Goal: Task Accomplishment & Management: Use online tool/utility

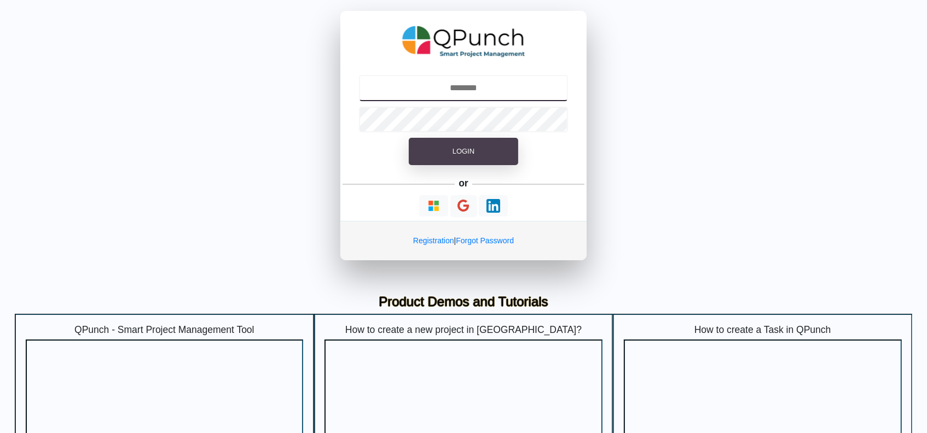
type input "**********"
click at [480, 146] on button "Login" at bounding box center [463, 151] width 109 height 27
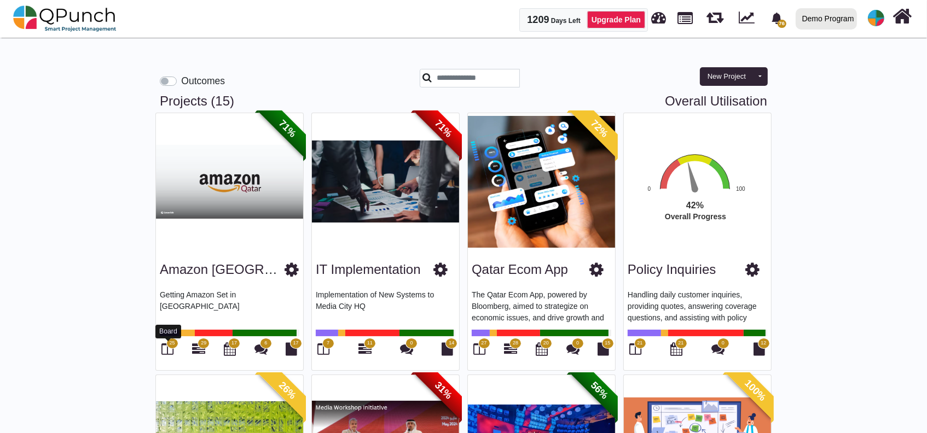
click at [166, 347] on icon at bounding box center [168, 349] width 12 height 13
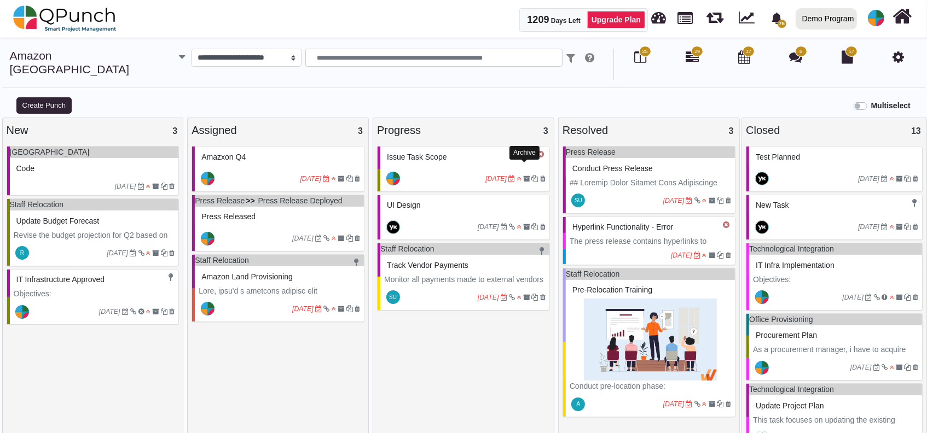
click at [459, 166] on div "[DATE]" at bounding box center [464, 178] width 169 height 25
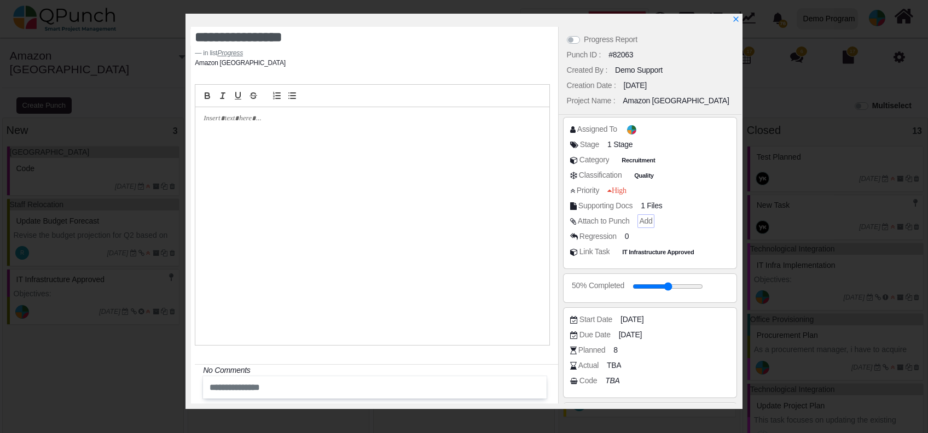
click at [644, 223] on span "Add" at bounding box center [645, 221] width 13 height 9
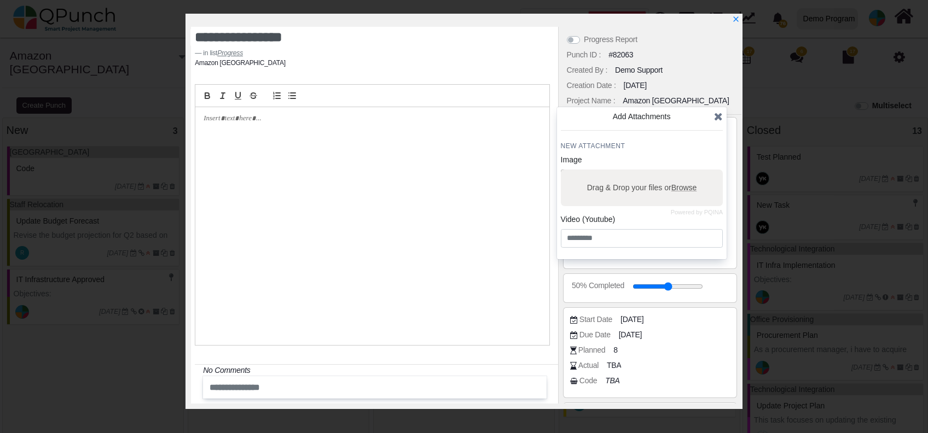
click at [622, 198] on div "Drag & Drop your files or Browse" at bounding box center [642, 188] width 162 height 37
click at [561, 170] on input "Drag & Drop your files or Browse" at bounding box center [642, 171] width 162 height 3
type input "**********"
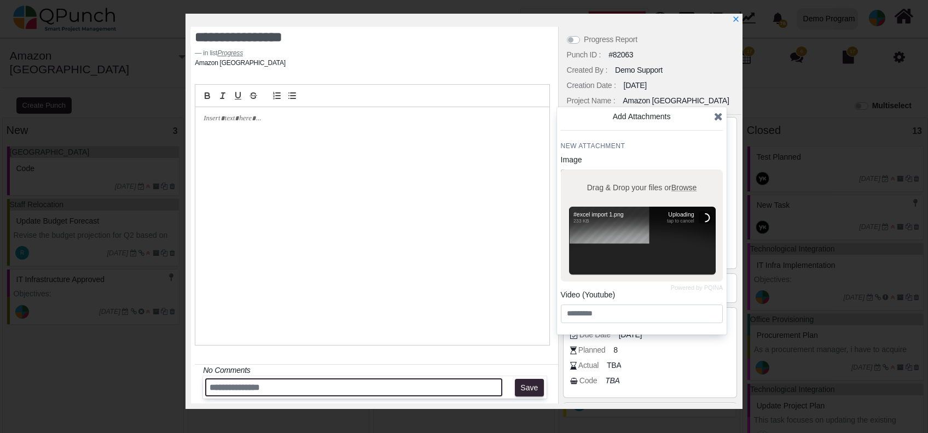
click at [414, 396] on input "text" at bounding box center [353, 388] width 297 height 18
type input "*"
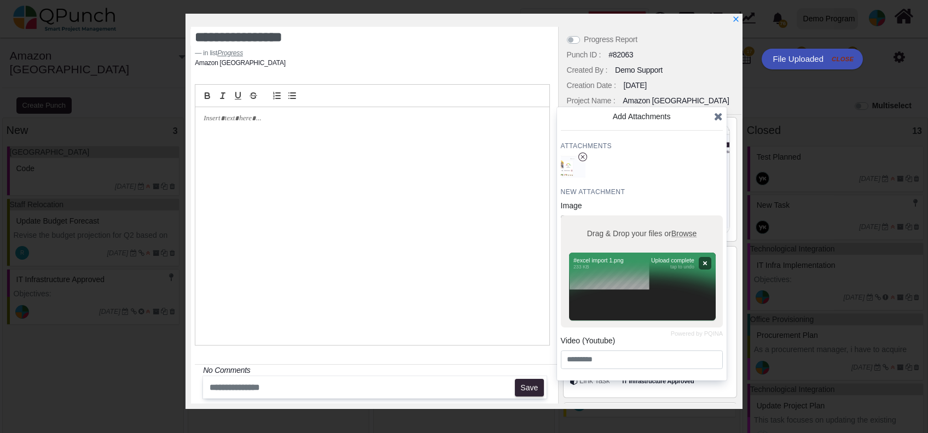
click at [721, 114] on icon at bounding box center [718, 116] width 9 height 11
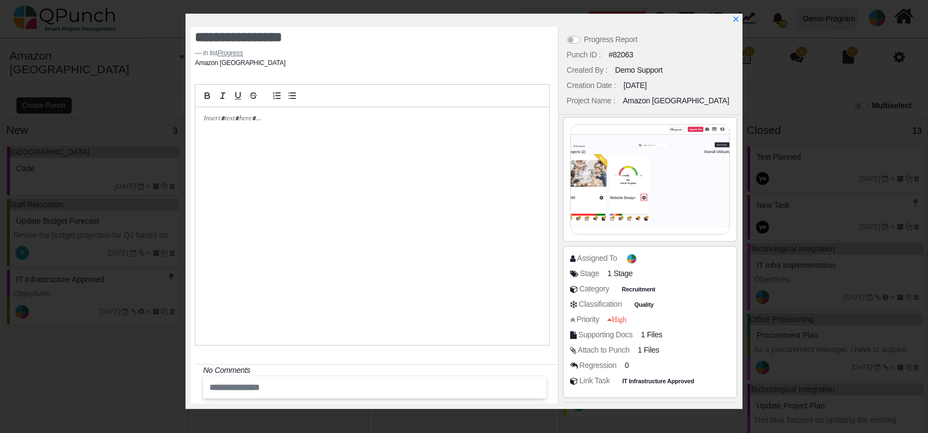
click at [645, 193] on div at bounding box center [650, 179] width 159 height 109
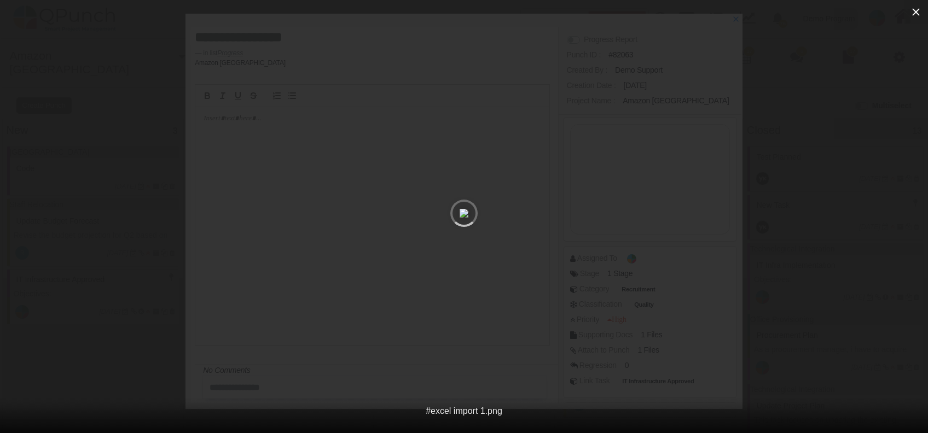
click at [917, 9] on icon "button" at bounding box center [916, 11] width 13 height 13
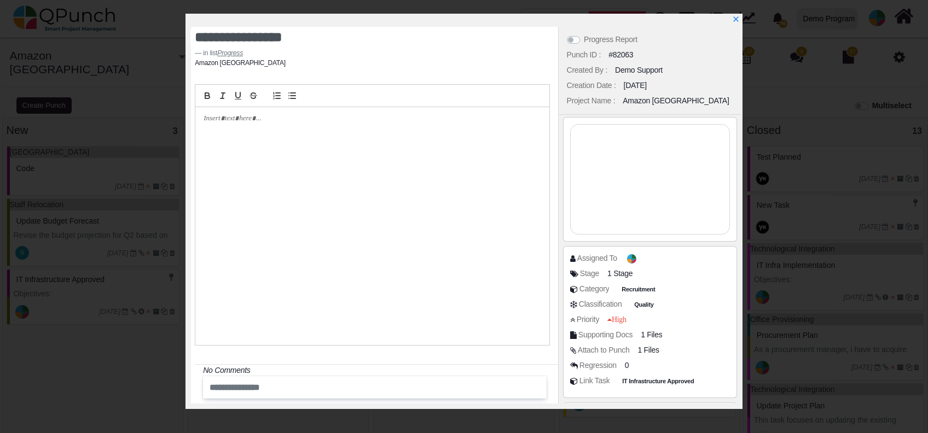
click at [599, 219] on div at bounding box center [650, 179] width 159 height 109
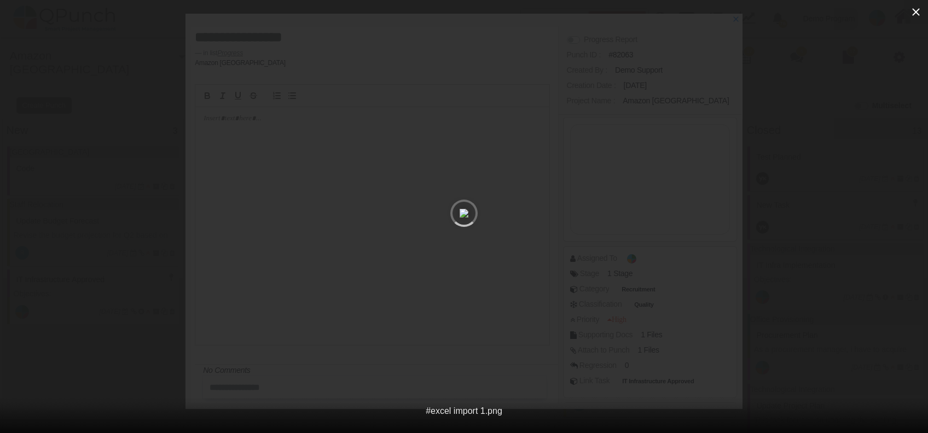
click at [920, 15] on icon "button" at bounding box center [916, 11] width 13 height 13
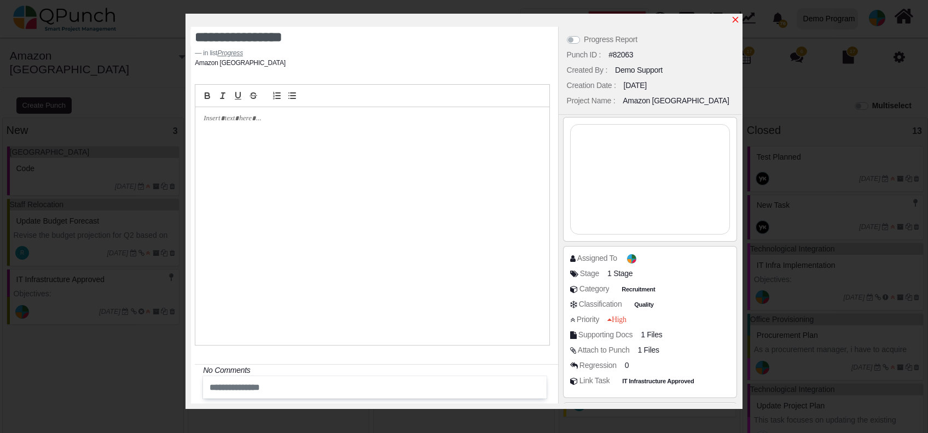
click at [737, 16] on icon "x" at bounding box center [735, 19] width 9 height 9
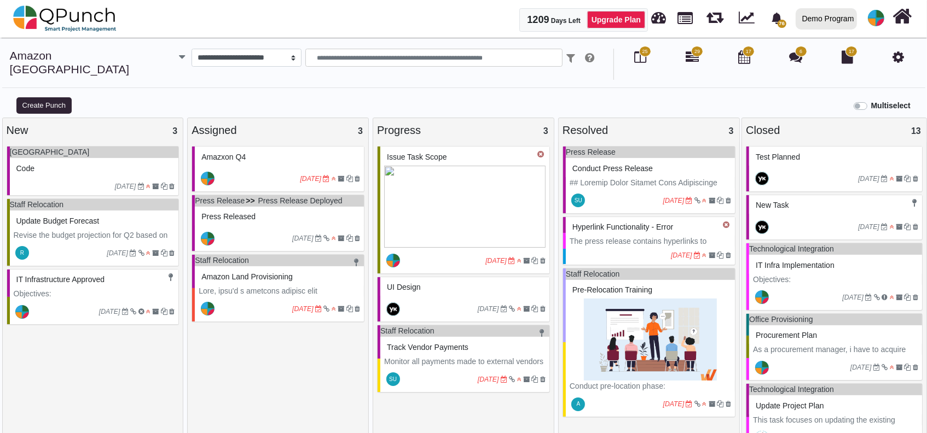
click at [495, 203] on img at bounding box center [464, 207] width 161 height 82
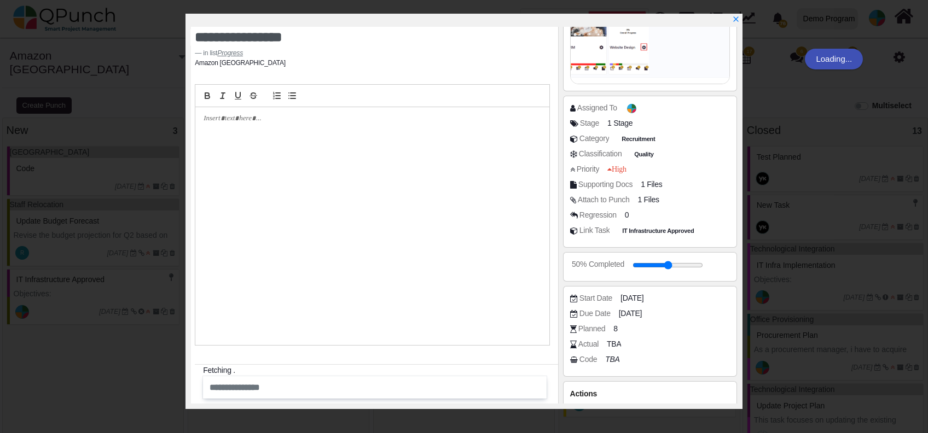
scroll to position [177, 0]
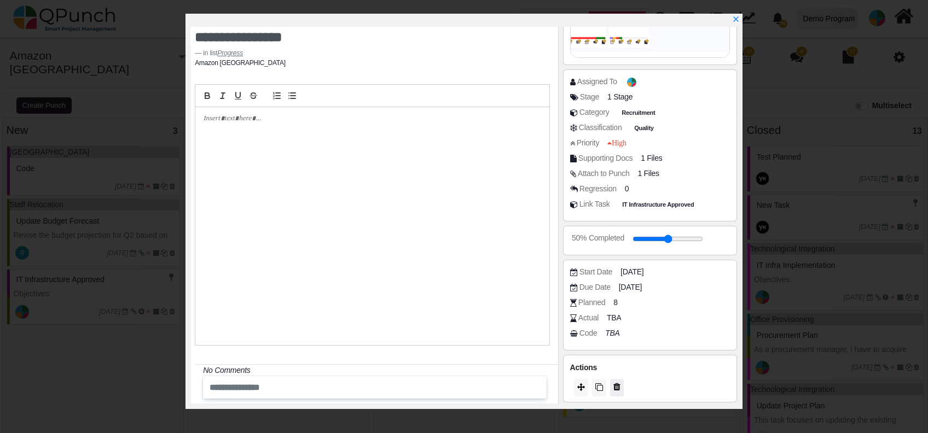
click at [616, 383] on span at bounding box center [617, 387] width 7 height 9
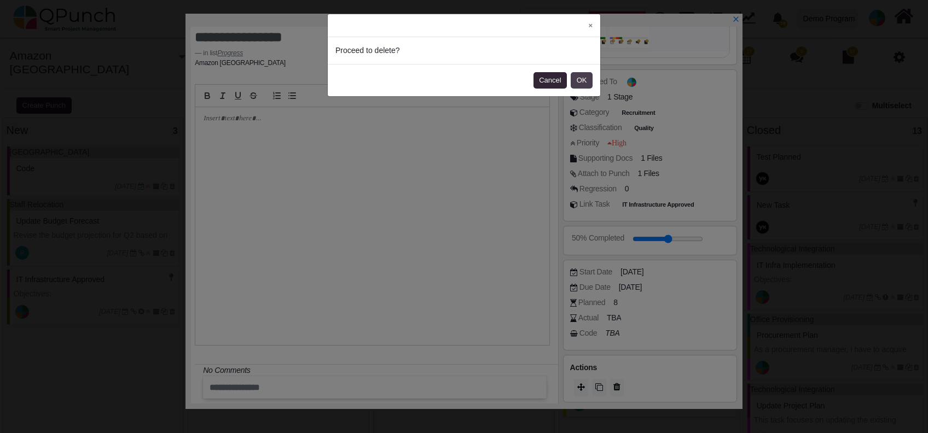
click at [589, 74] on button "OK" at bounding box center [582, 80] width 22 height 16
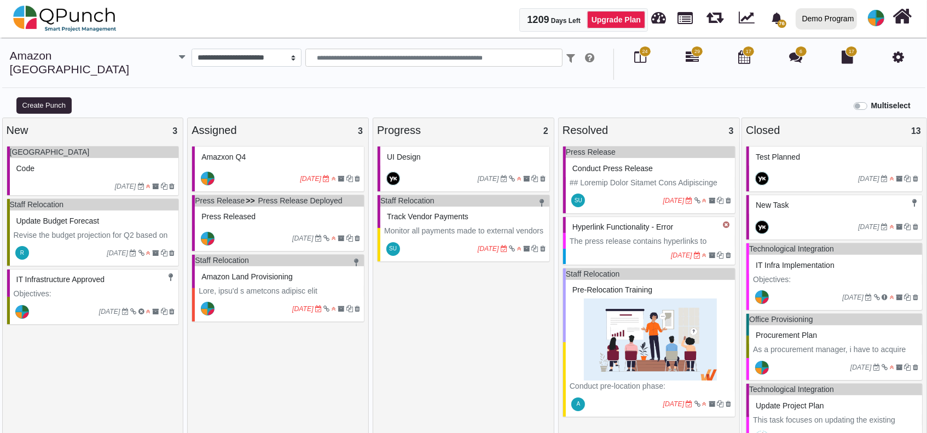
click at [300, 226] on div "[DATE]" at bounding box center [279, 238] width 169 height 25
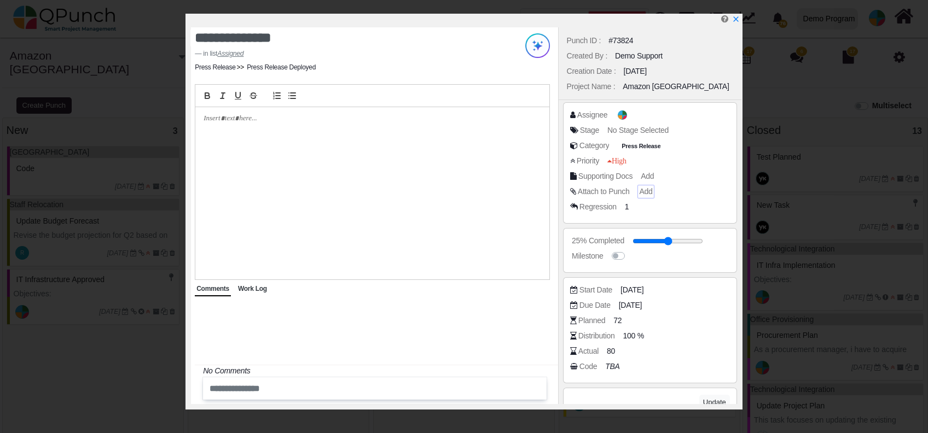
click at [651, 195] on span "Add" at bounding box center [645, 191] width 13 height 9
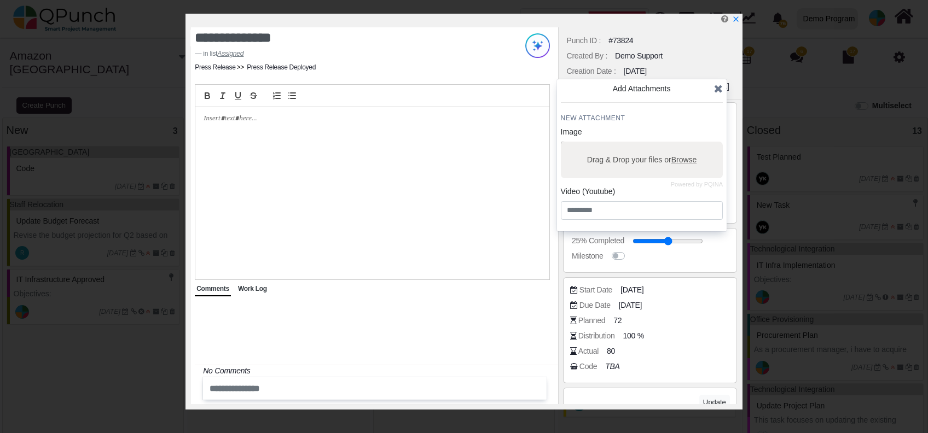
click at [718, 91] on icon at bounding box center [718, 88] width 9 height 11
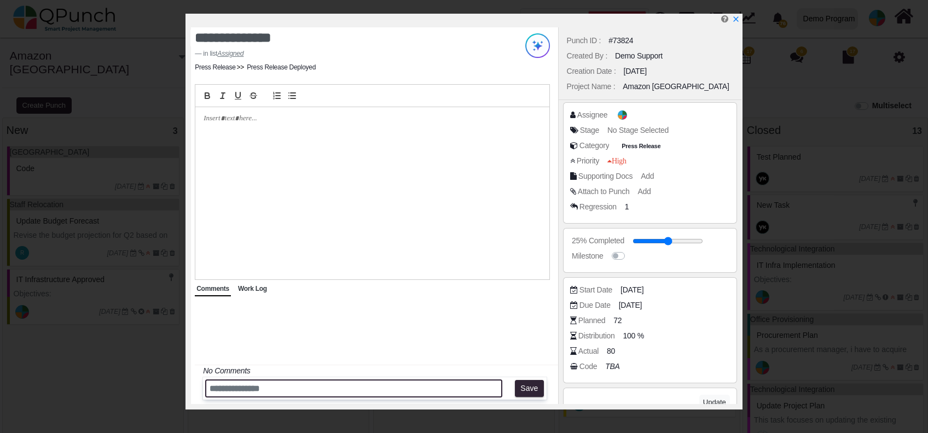
click at [384, 386] on input "text" at bounding box center [353, 389] width 297 height 18
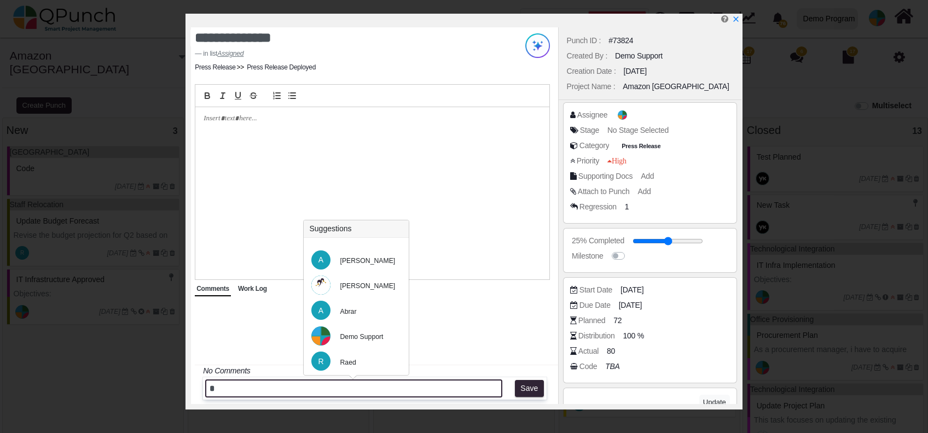
type input "*"
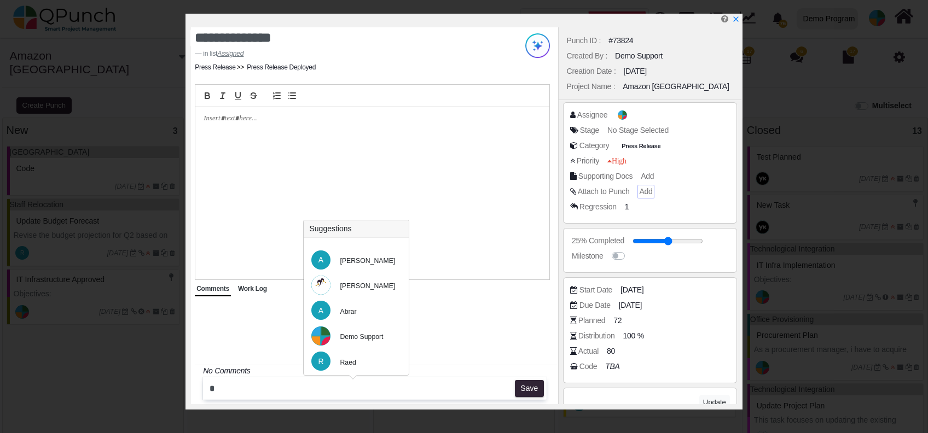
click at [648, 193] on span "Add" at bounding box center [645, 191] width 13 height 9
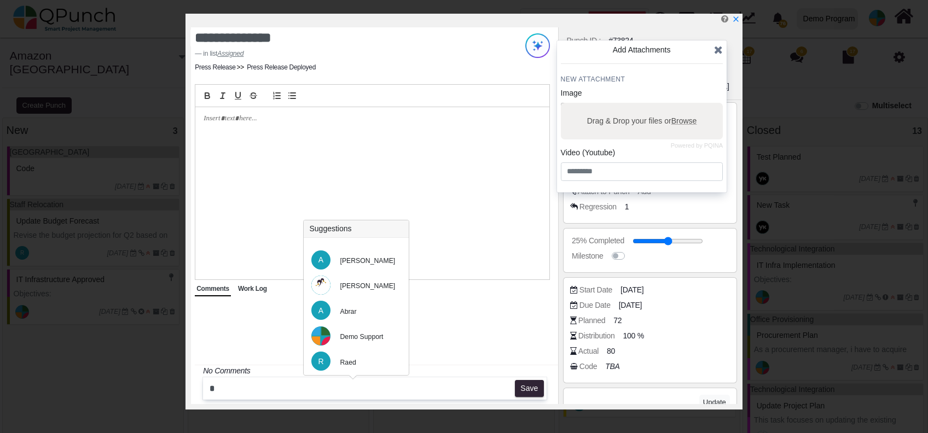
click at [614, 111] on div "Drag & Drop your files or Browse" at bounding box center [642, 121] width 162 height 37
click at [561, 103] on input "Drag & Drop your files or Browse" at bounding box center [642, 104] width 162 height 3
type input "**********"
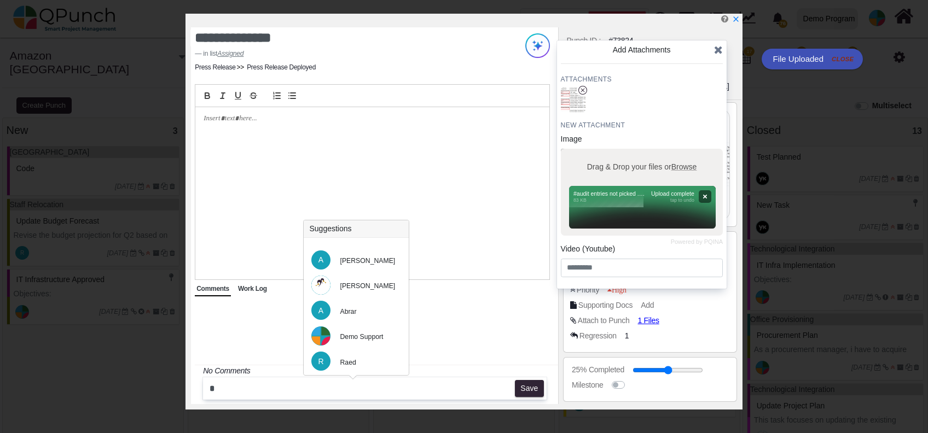
click at [718, 48] on icon at bounding box center [718, 49] width 9 height 11
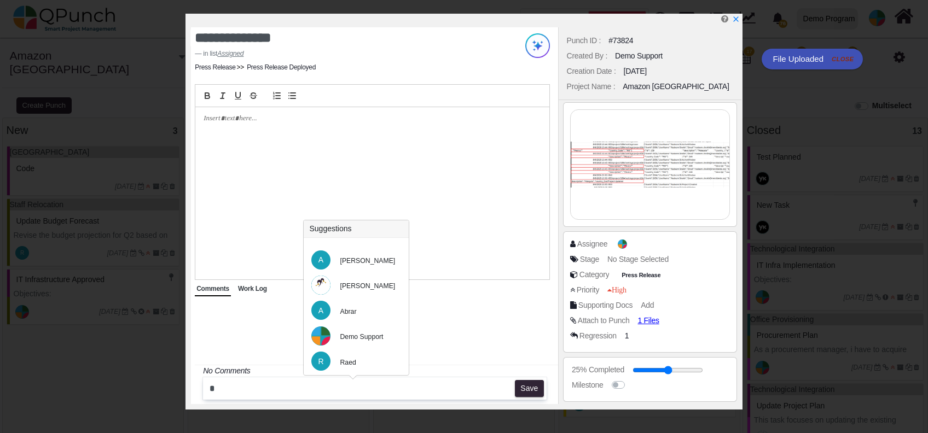
click at [666, 142] on img at bounding box center [650, 164] width 159 height 109
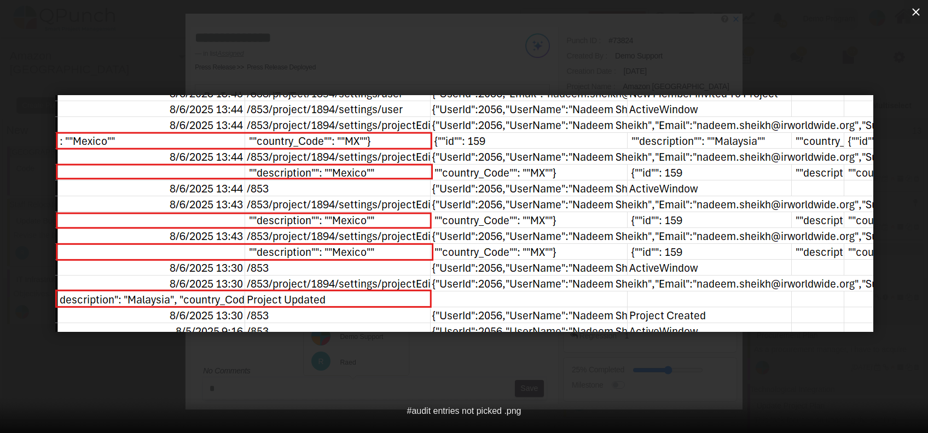
drag, startPoint x: 913, startPoint y: 15, endPoint x: 898, endPoint y: 22, distance: 17.2
click at [915, 15] on icon "button" at bounding box center [916, 11] width 13 height 13
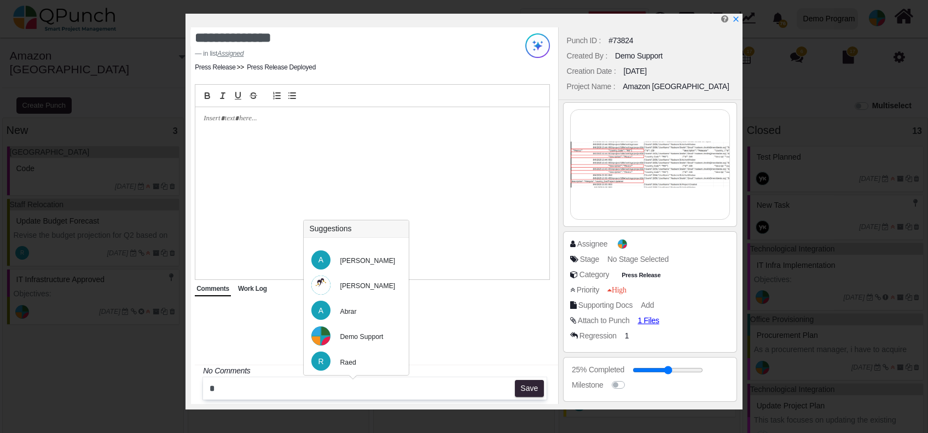
click at [635, 176] on img at bounding box center [650, 164] width 159 height 109
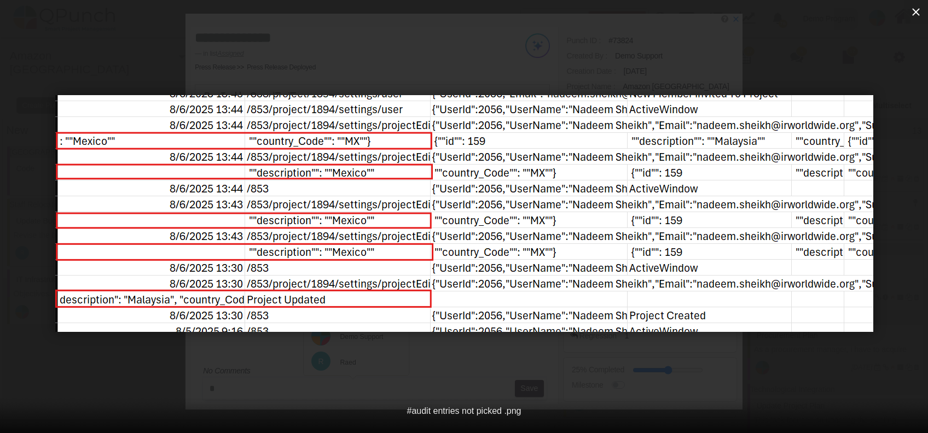
click at [920, 13] on icon "button" at bounding box center [916, 11] width 13 height 13
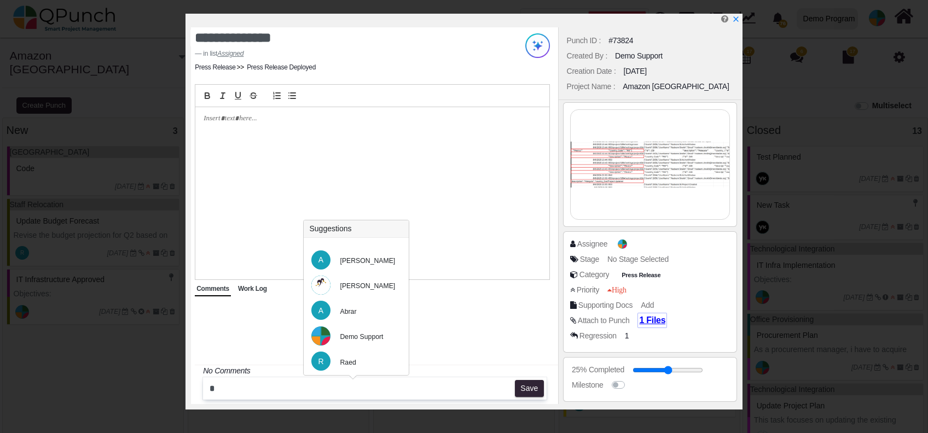
click at [649, 320] on span "1 Files" at bounding box center [652, 320] width 26 height 9
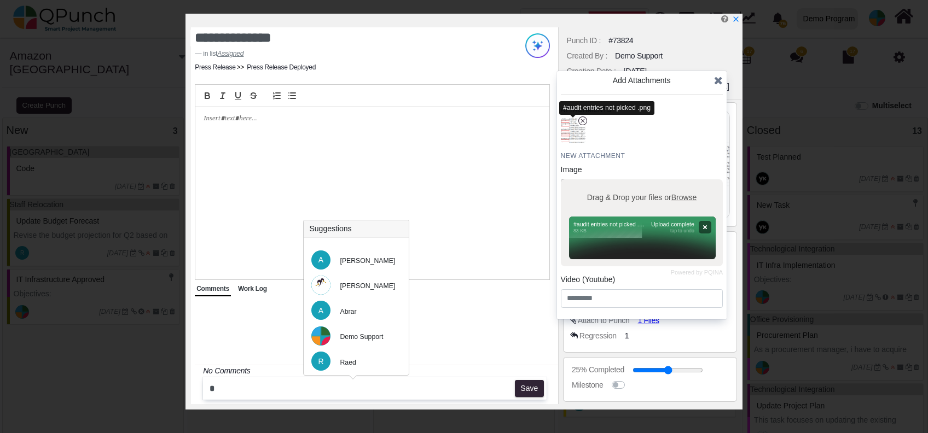
click at [585, 120] on icon "x circle" at bounding box center [583, 121] width 9 height 9
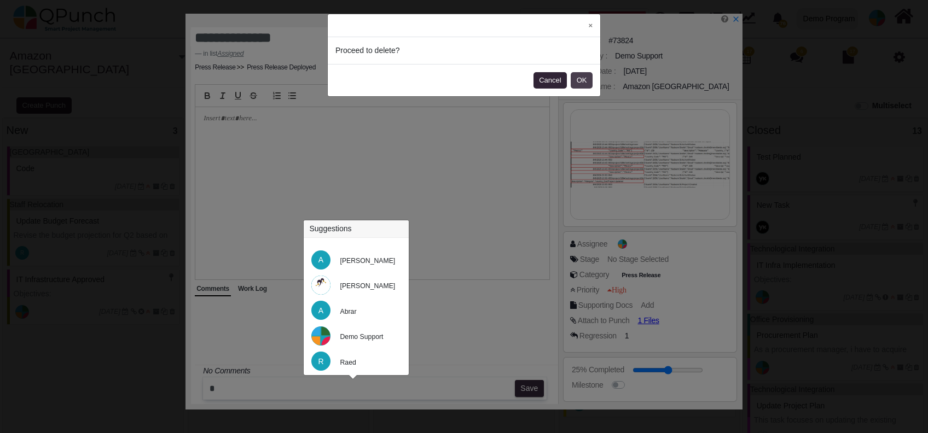
click at [582, 78] on button "OK" at bounding box center [582, 80] width 22 height 16
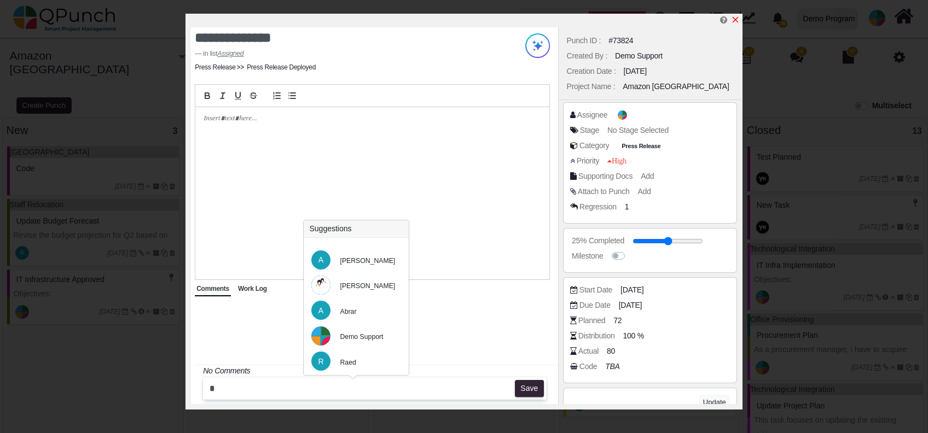
click at [736, 21] on icon "x" at bounding box center [735, 19] width 9 height 9
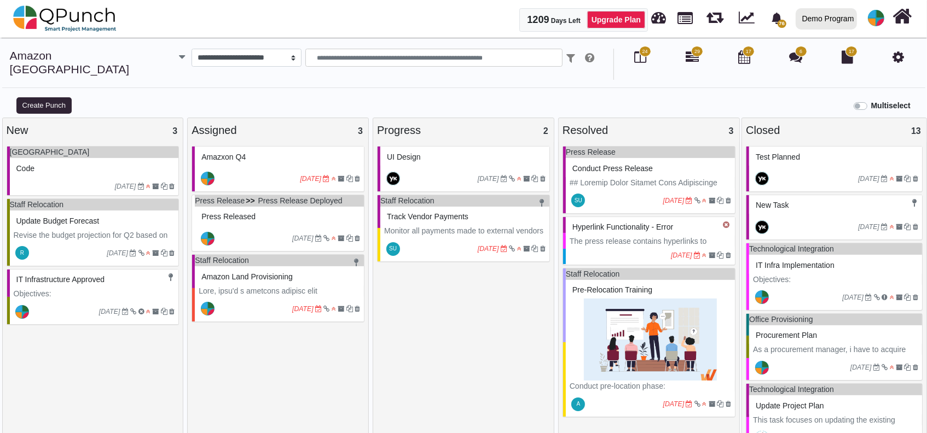
click at [652, 236] on p "The press release contains hyperlinks to websites, ensuring they are correctly …" at bounding box center [650, 264] width 161 height 57
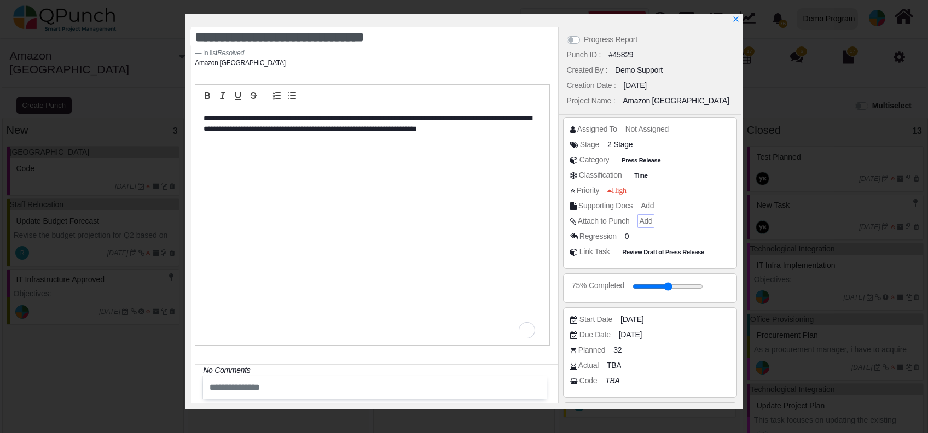
click at [648, 219] on span "Add" at bounding box center [645, 221] width 13 height 9
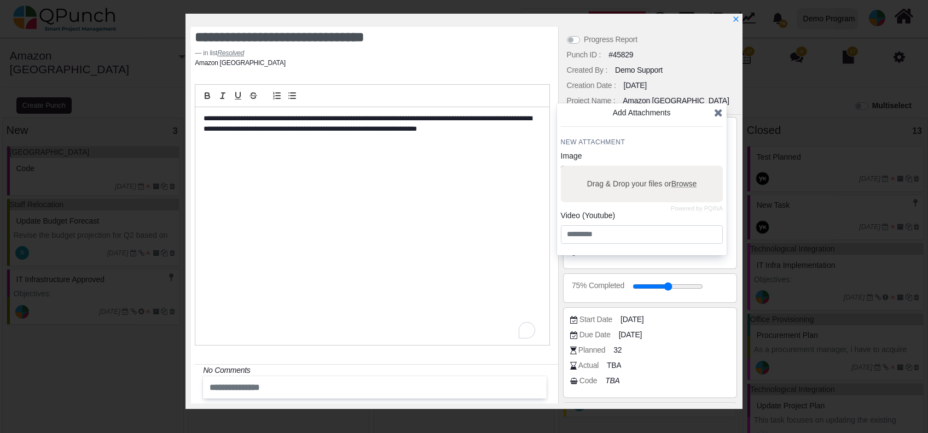
click at [624, 183] on label "Drag & Drop your files or Browse" at bounding box center [642, 184] width 118 height 19
click at [624, 169] on input "Drag & Drop your files or Browse" at bounding box center [642, 167] width 162 height 3
type input "**********"
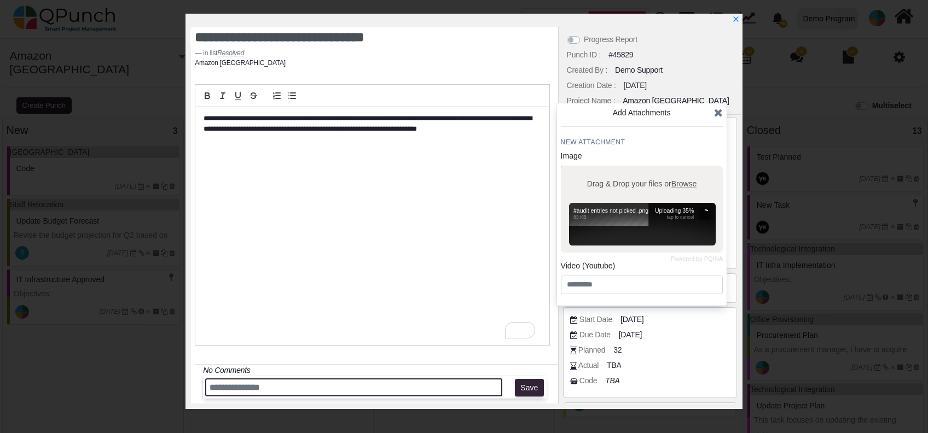
click at [363, 390] on input "text" at bounding box center [353, 388] width 297 height 18
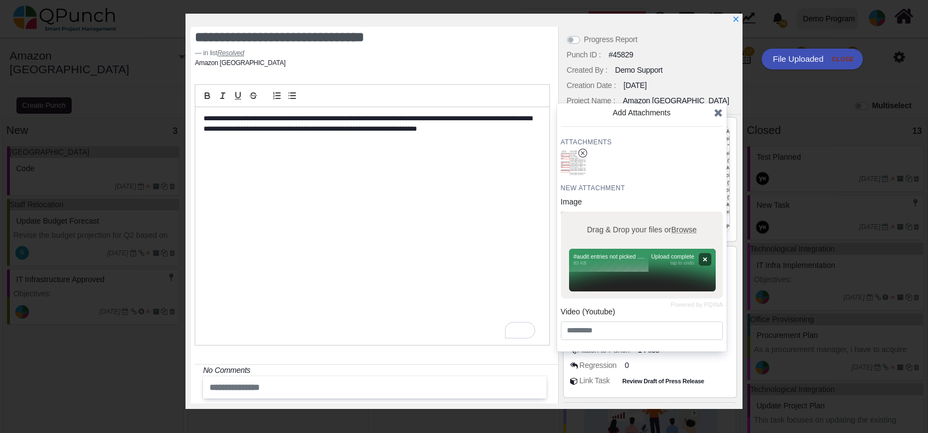
click at [720, 109] on icon at bounding box center [718, 112] width 9 height 11
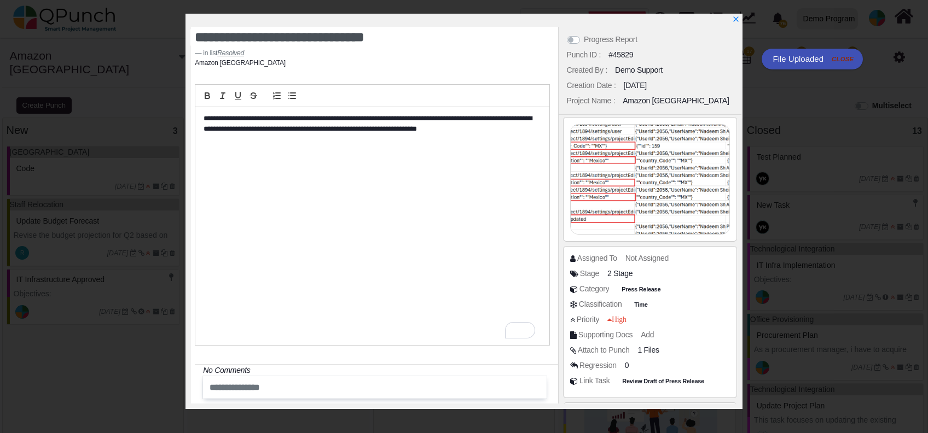
click at [663, 178] on div at bounding box center [650, 179] width 159 height 109
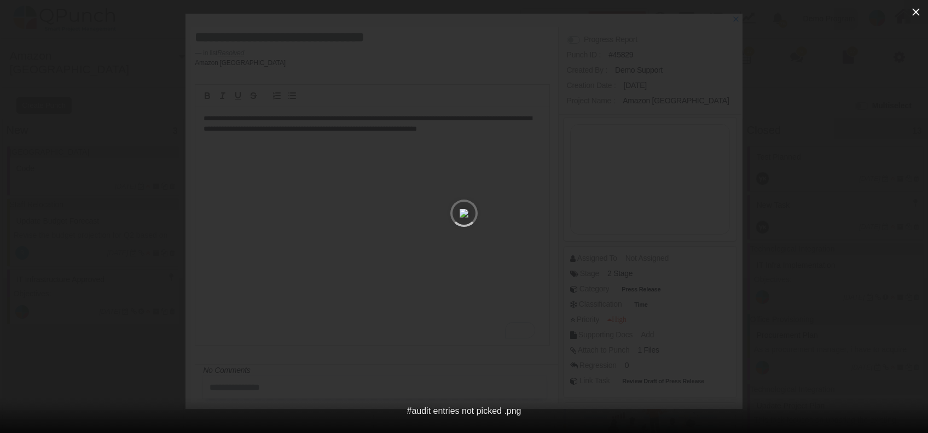
click at [914, 18] on icon "button" at bounding box center [916, 11] width 13 height 13
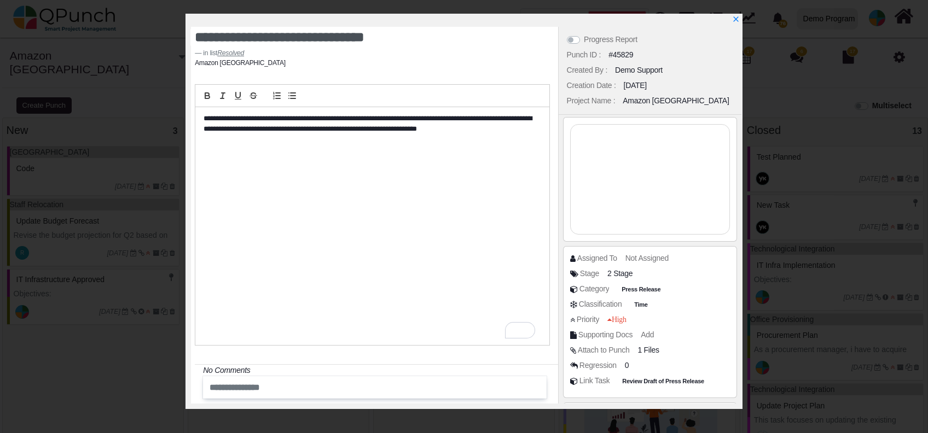
drag, startPoint x: 627, startPoint y: 186, endPoint x: 622, endPoint y: 181, distance: 6.6
click at [622, 181] on div at bounding box center [650, 179] width 159 height 109
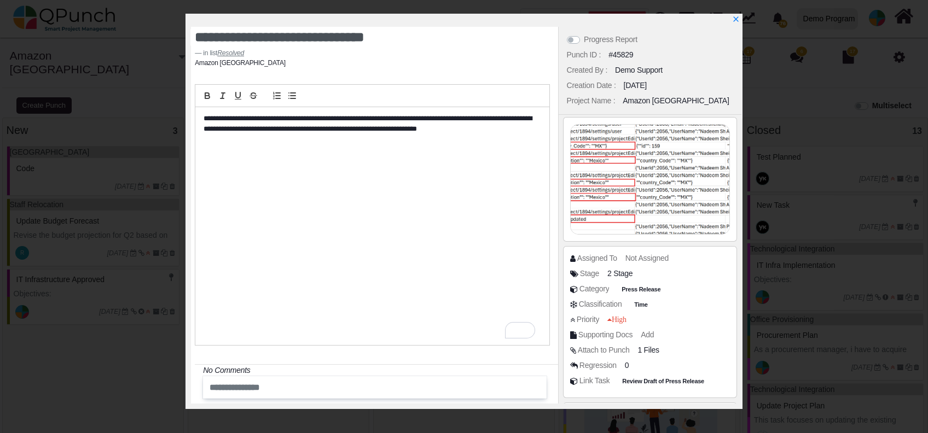
click at [643, 183] on div at bounding box center [650, 179] width 159 height 109
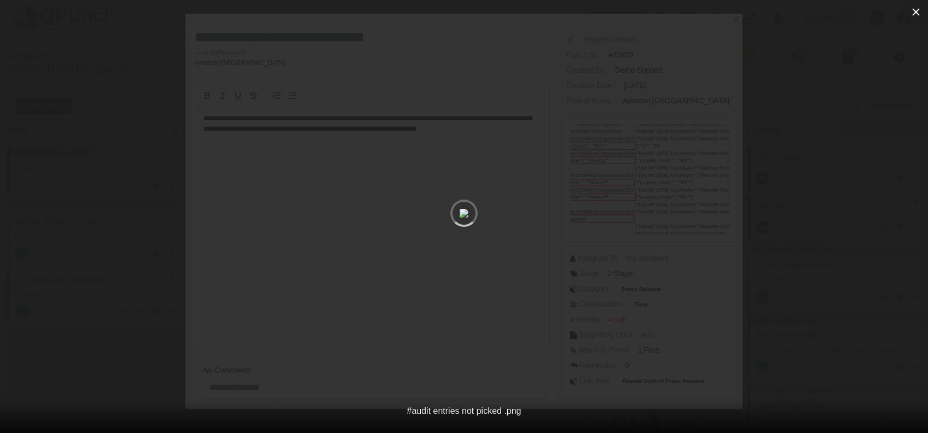
click at [915, 13] on icon "button" at bounding box center [916, 12] width 8 height 8
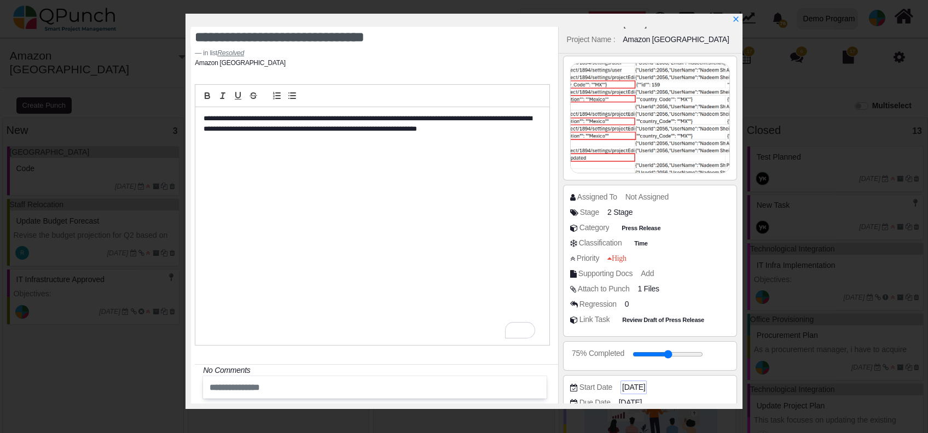
scroll to position [146, 0]
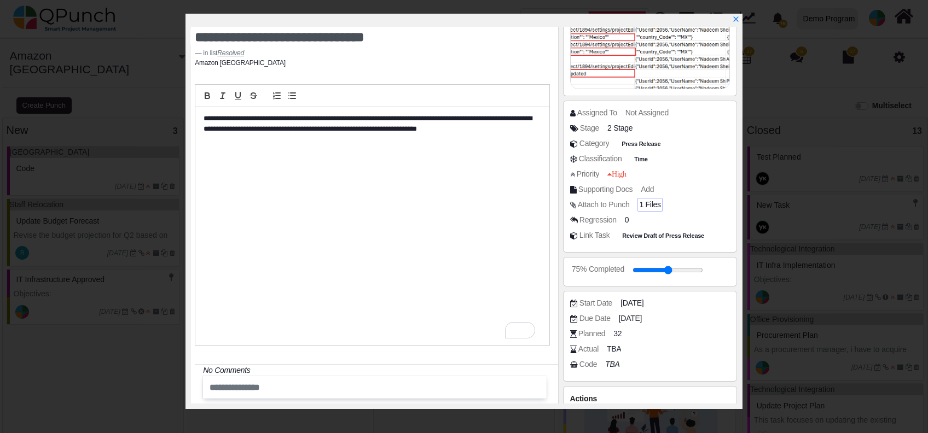
click at [639, 202] on span "1 Files" at bounding box center [649, 204] width 21 height 9
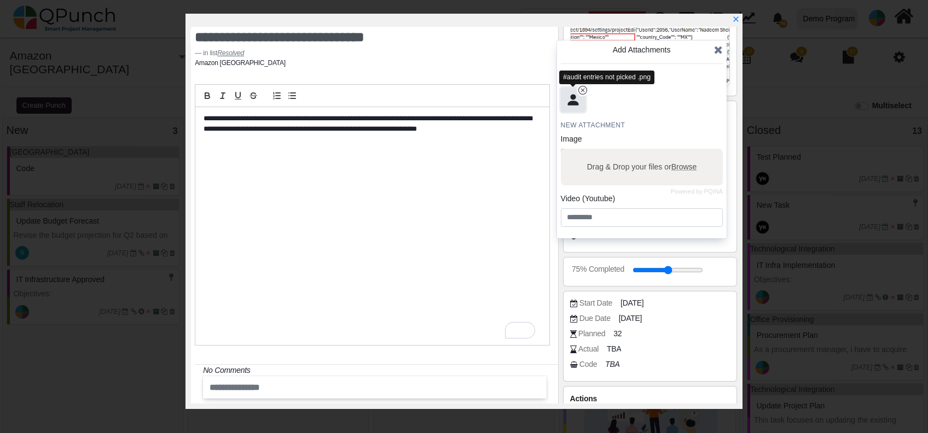
click at [583, 91] on icon "x circle" at bounding box center [583, 90] width 4 height 4
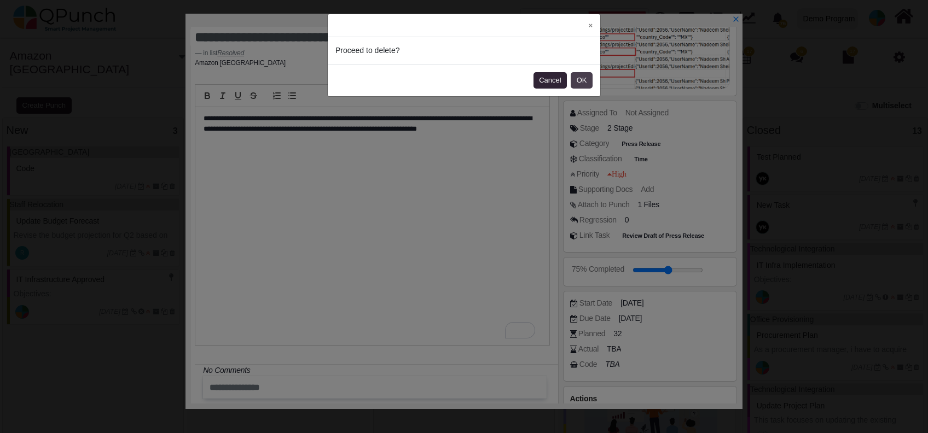
click at [590, 79] on button "OK" at bounding box center [582, 80] width 22 height 16
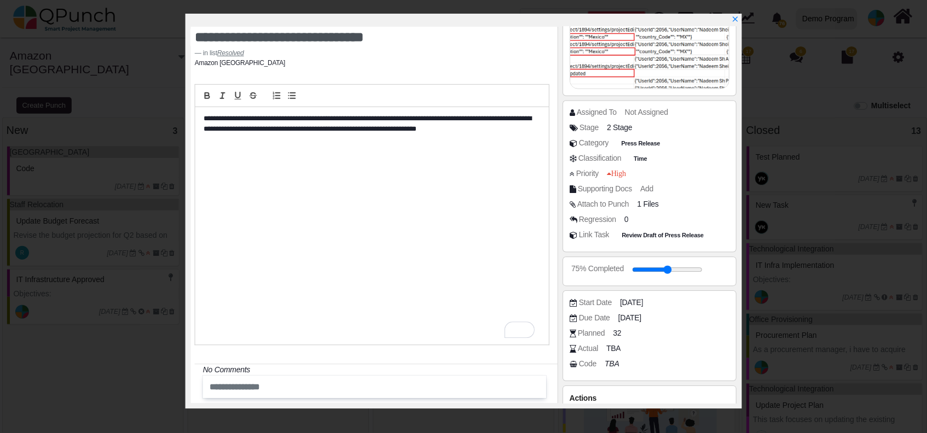
scroll to position [17, 0]
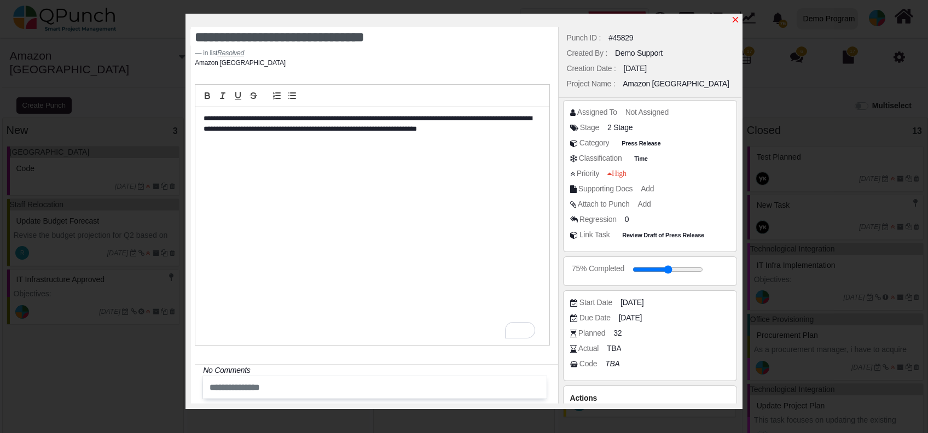
click at [731, 16] on icon "x" at bounding box center [735, 19] width 9 height 9
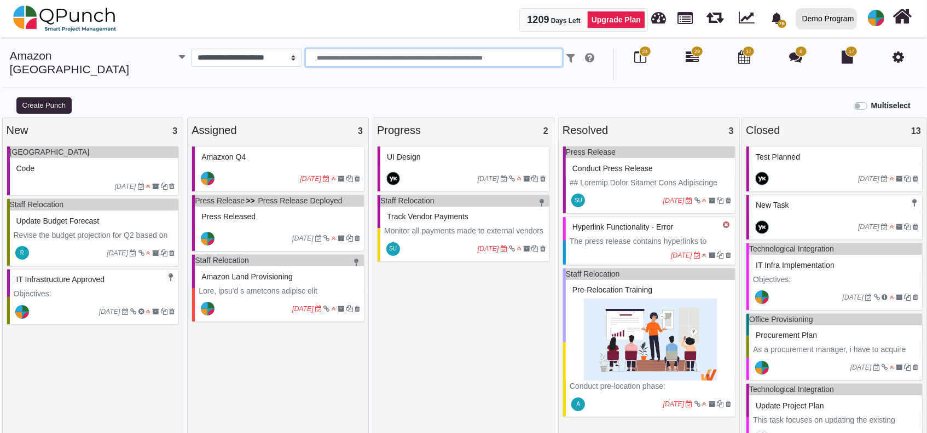
click at [339, 55] on input "text" at bounding box center [433, 58] width 257 height 19
click at [74, 57] on link "Amazon [GEOGRAPHIC_DATA]" at bounding box center [70, 62] width 120 height 26
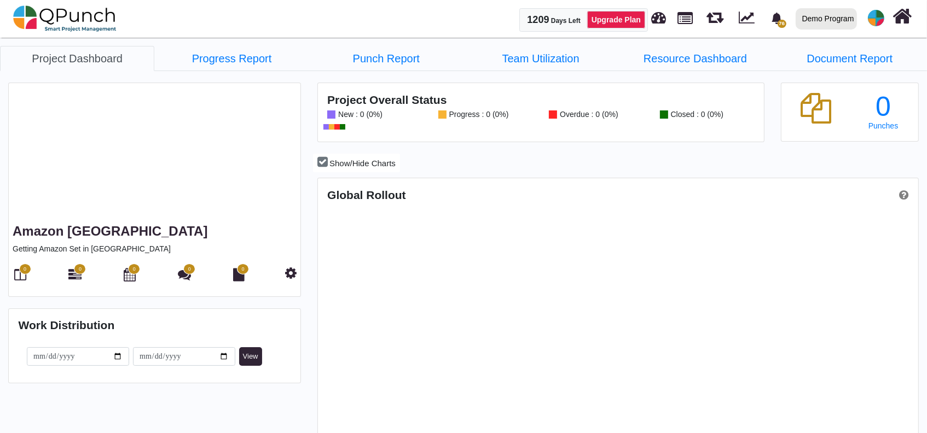
scroll to position [264, 598]
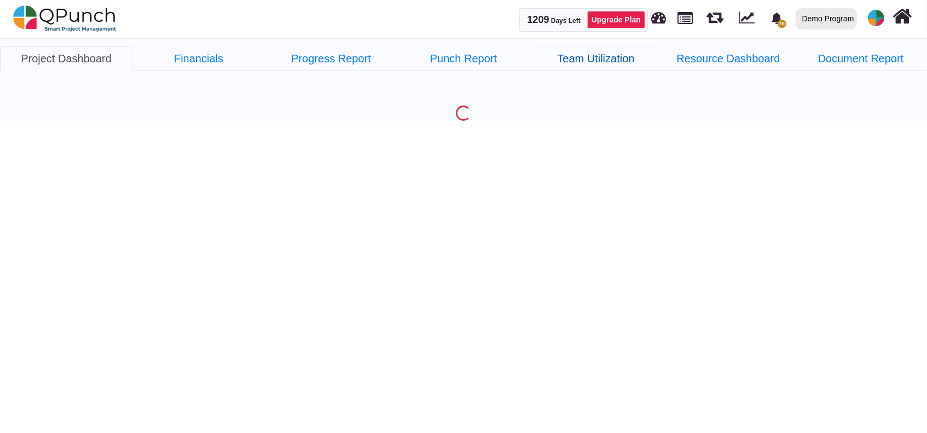
click at [606, 59] on link "Team Utilization" at bounding box center [596, 58] width 132 height 25
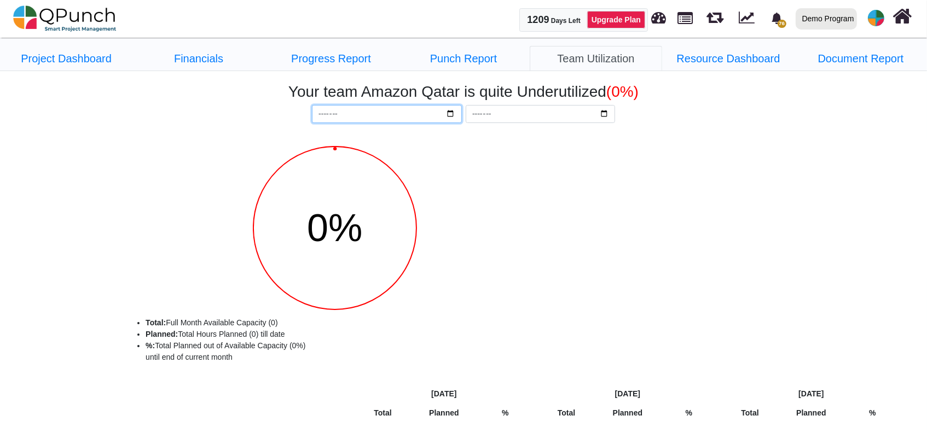
click at [455, 110] on input "*******" at bounding box center [387, 114] width 150 height 19
drag, startPoint x: 438, startPoint y: 117, endPoint x: 449, endPoint y: 116, distance: 11.0
click at [447, 117] on input "*******" at bounding box center [387, 114] width 150 height 19
click at [449, 115] on input "*******" at bounding box center [387, 114] width 150 height 19
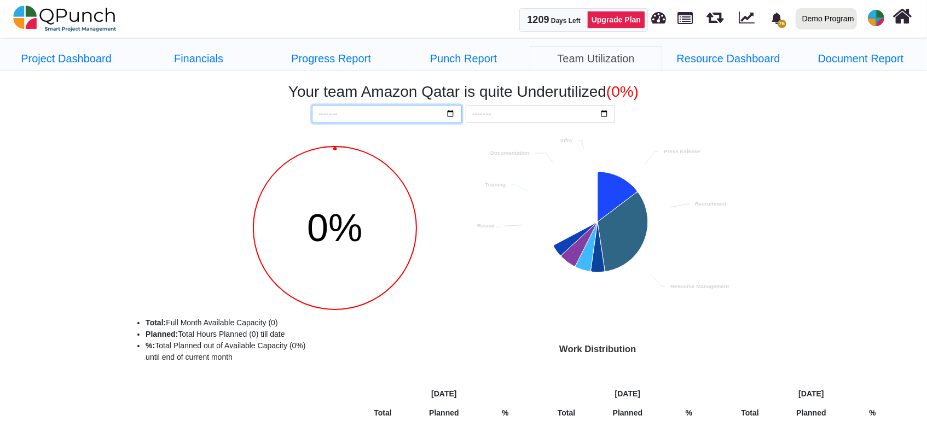
type input "*******"
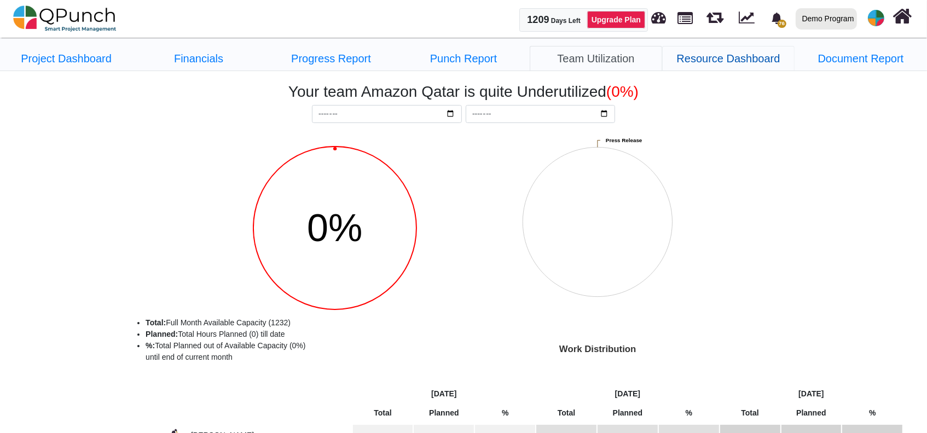
click at [744, 58] on link "Resource Dashboard" at bounding box center [728, 58] width 132 height 25
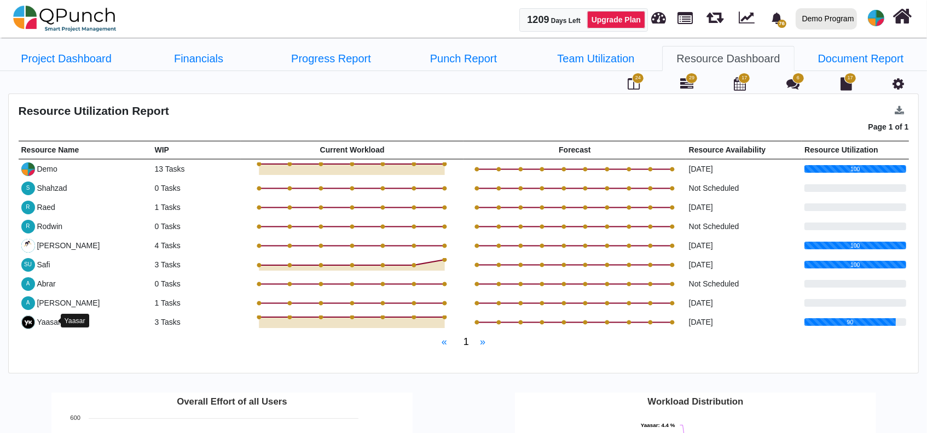
click at [53, 320] on div "Yaasar" at bounding box center [49, 322] width 24 height 11
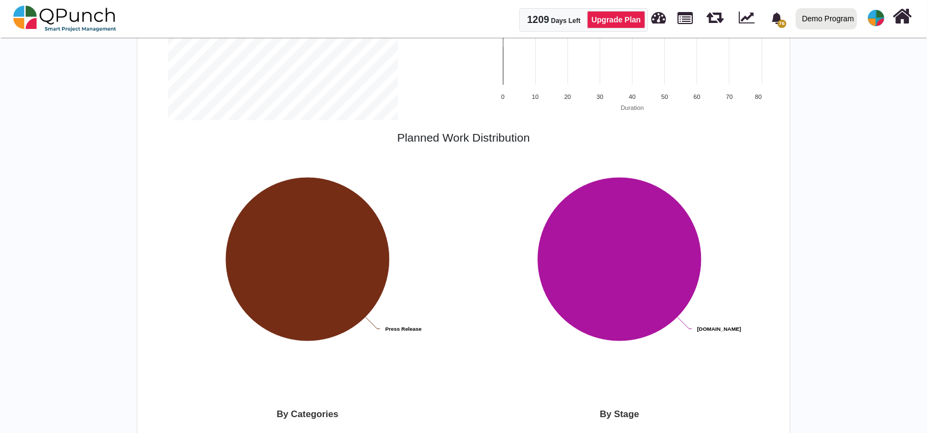
scroll to position [336, 0]
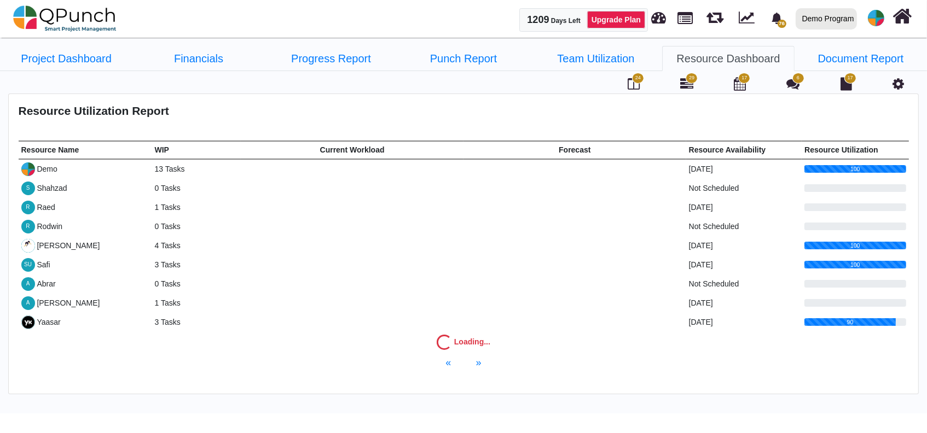
scroll to position [35, 0]
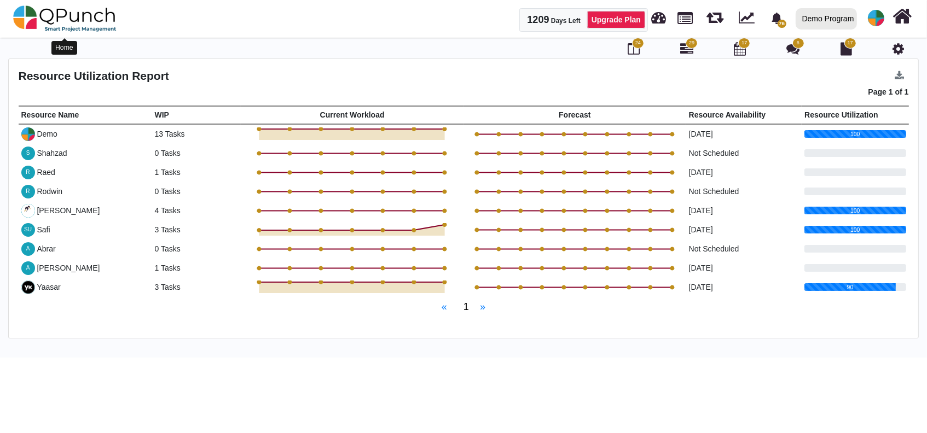
click at [80, 19] on img at bounding box center [64, 18] width 103 height 33
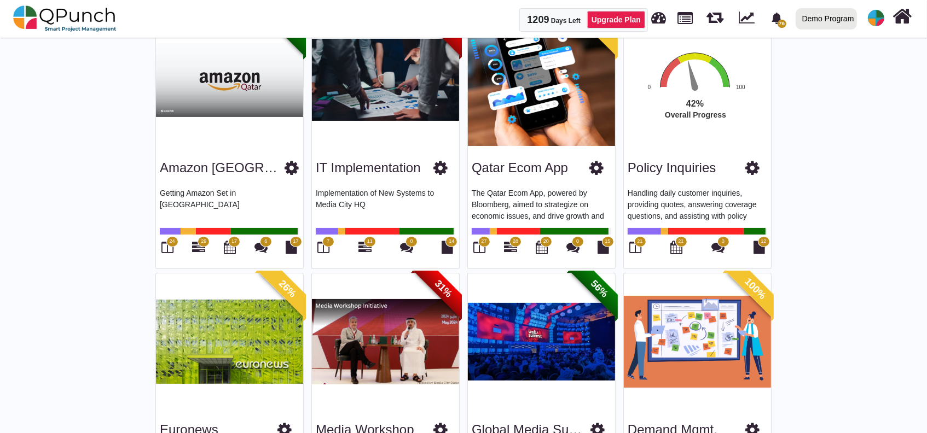
scroll to position [110, 0]
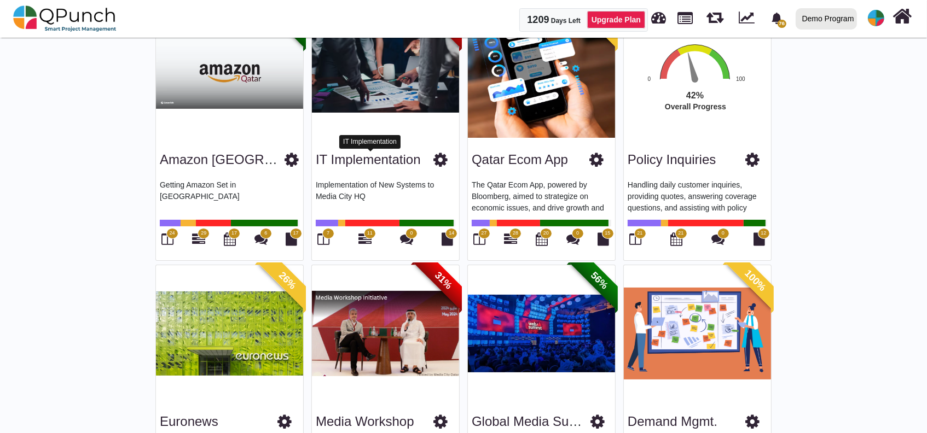
click at [395, 164] on link "IT Implementation" at bounding box center [368, 159] width 105 height 15
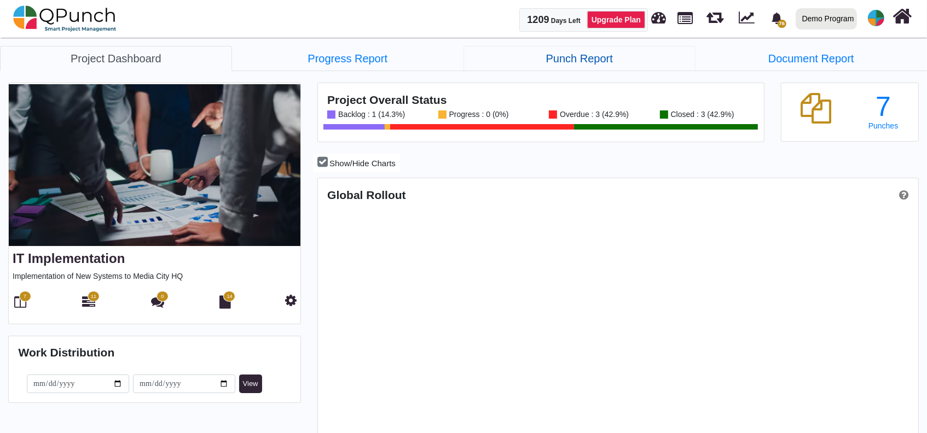
scroll to position [190, 199]
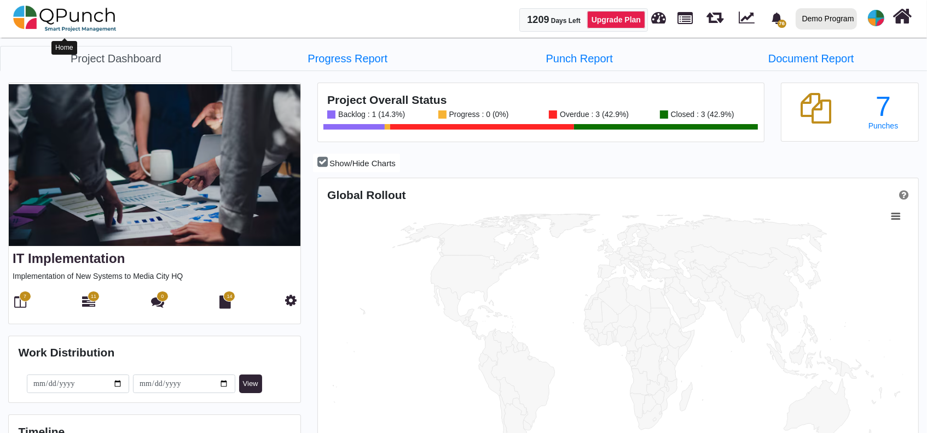
click at [113, 19] on img at bounding box center [64, 18] width 103 height 33
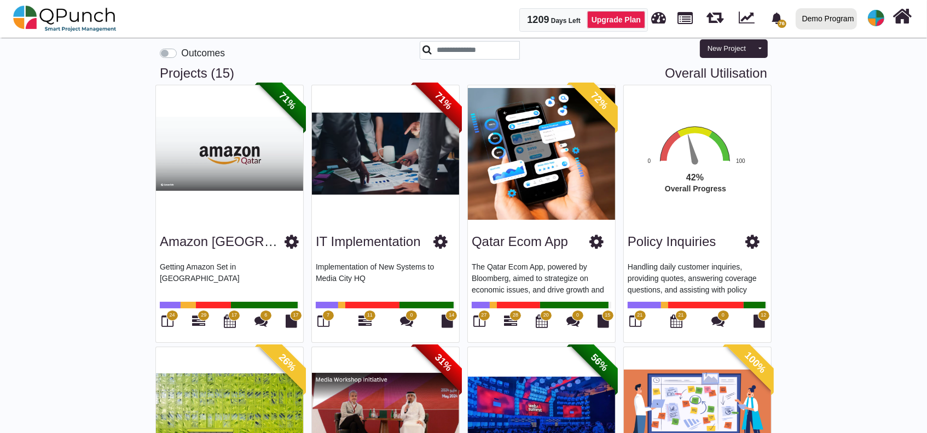
scroll to position [2, 0]
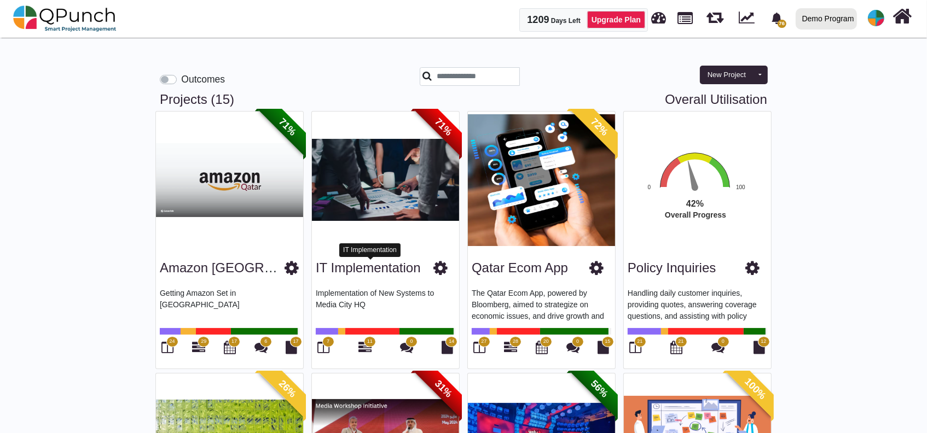
click at [375, 274] on link "IT Implementation" at bounding box center [368, 268] width 105 height 15
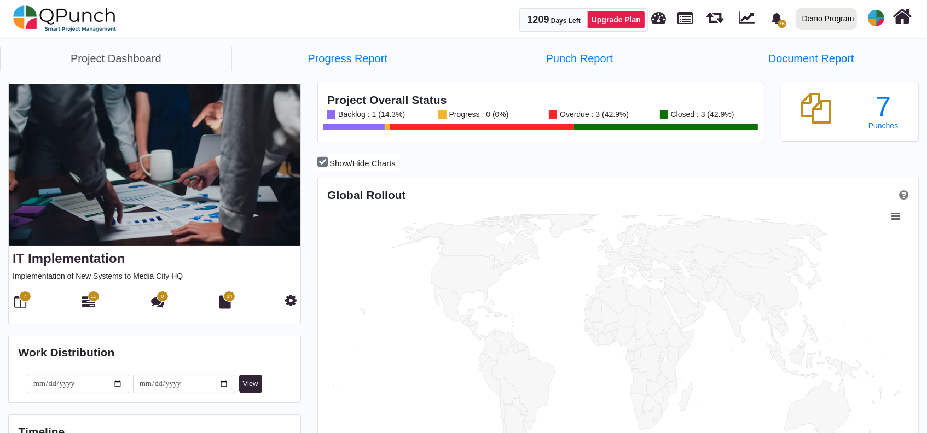
scroll to position [264, 598]
